Goal: Information Seeking & Learning: Learn about a topic

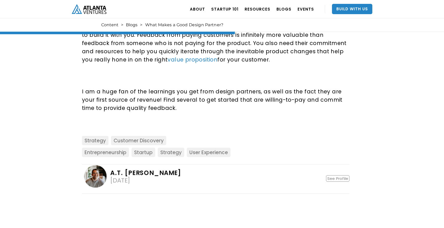
scroll to position [502, 0]
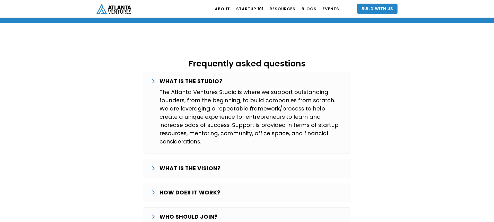
scroll to position [817, 0]
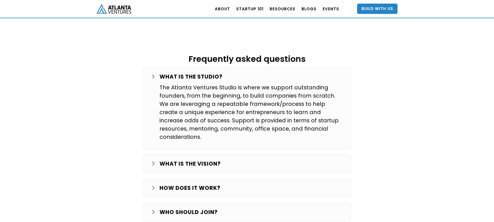
click at [174, 154] on div "WHAT IS THE VISION? Our goal is to systematically start and grow successful com…" at bounding box center [247, 163] width 208 height 19
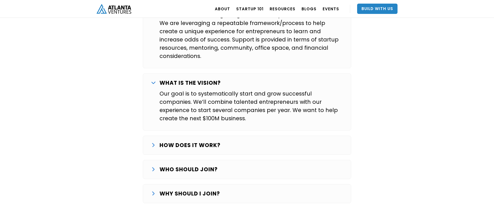
scroll to position [898, 0]
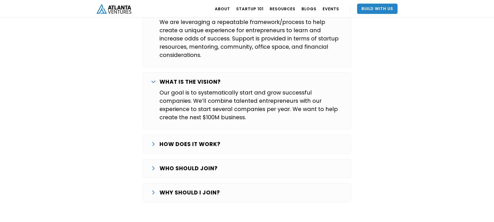
click at [196, 140] on strong "HOW DOES IT WORK?" at bounding box center [189, 143] width 61 height 7
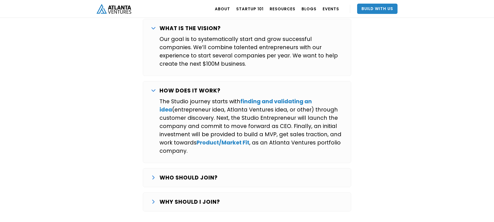
scroll to position [961, 0]
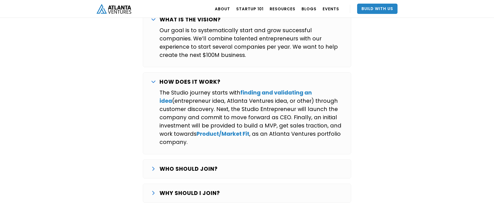
click at [187, 159] on div "WHO SHOULD JOIN? We are looking for entrepreneurs that want to commit full-time…" at bounding box center [247, 168] width 208 height 19
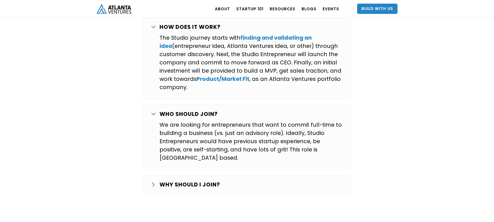
scroll to position [1018, 0]
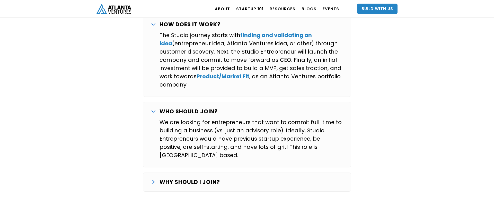
click at [173, 178] on strong "WHY SHOULD I JOIN?" at bounding box center [189, 181] width 60 height 7
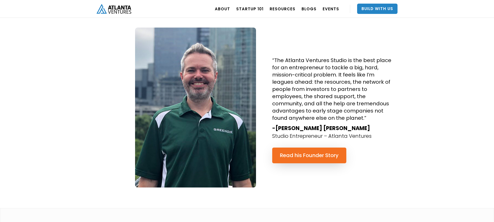
scroll to position [1271, 0]
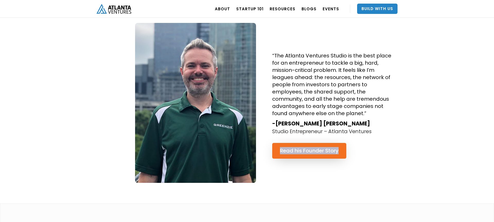
click at [152, 121] on img at bounding box center [195, 102] width 121 height 159
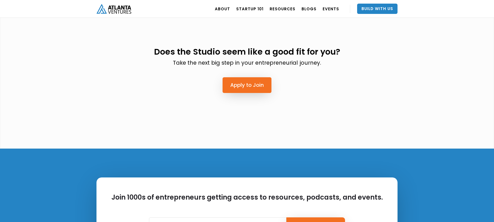
scroll to position [1476, 0]
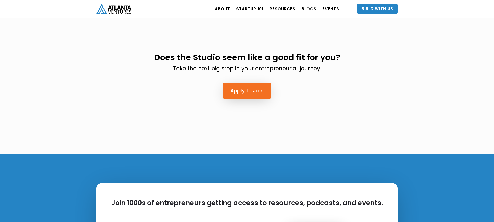
click at [271, 77] on div "Does the Studio seem like a good fit for you? Take the next big step in your en…" at bounding box center [246, 74] width 247 height 75
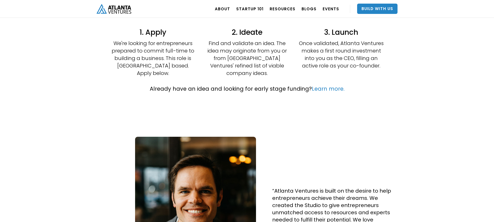
scroll to position [0, 0]
